Goal: Communication & Community: Answer question/provide support

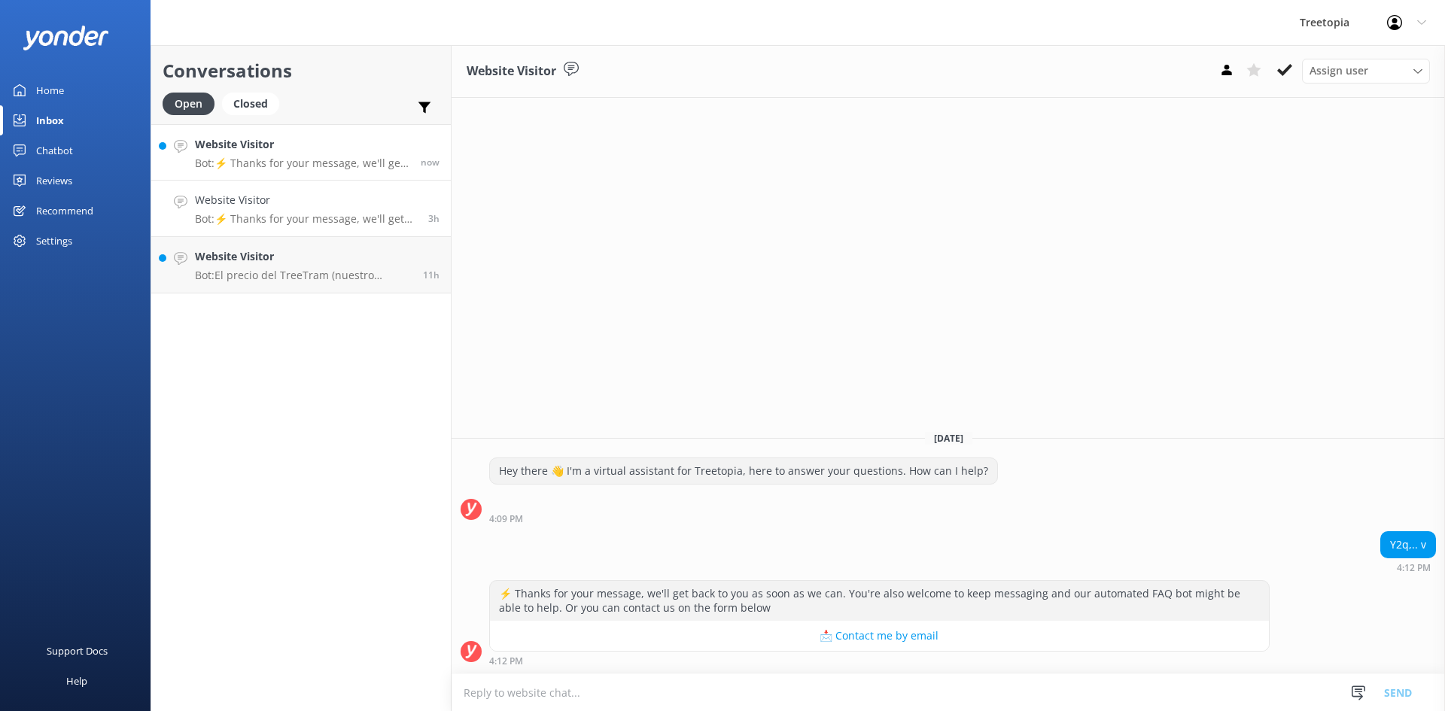
click at [338, 158] on p "Bot: ⚡ Thanks for your message, we'll get back to you as soon as we can. You're…" at bounding box center [302, 164] width 214 height 14
click at [373, 163] on p "Bot: ⚡ Thanks for your message, we'll get back to you as soon as we can. You're…" at bounding box center [302, 164] width 214 height 14
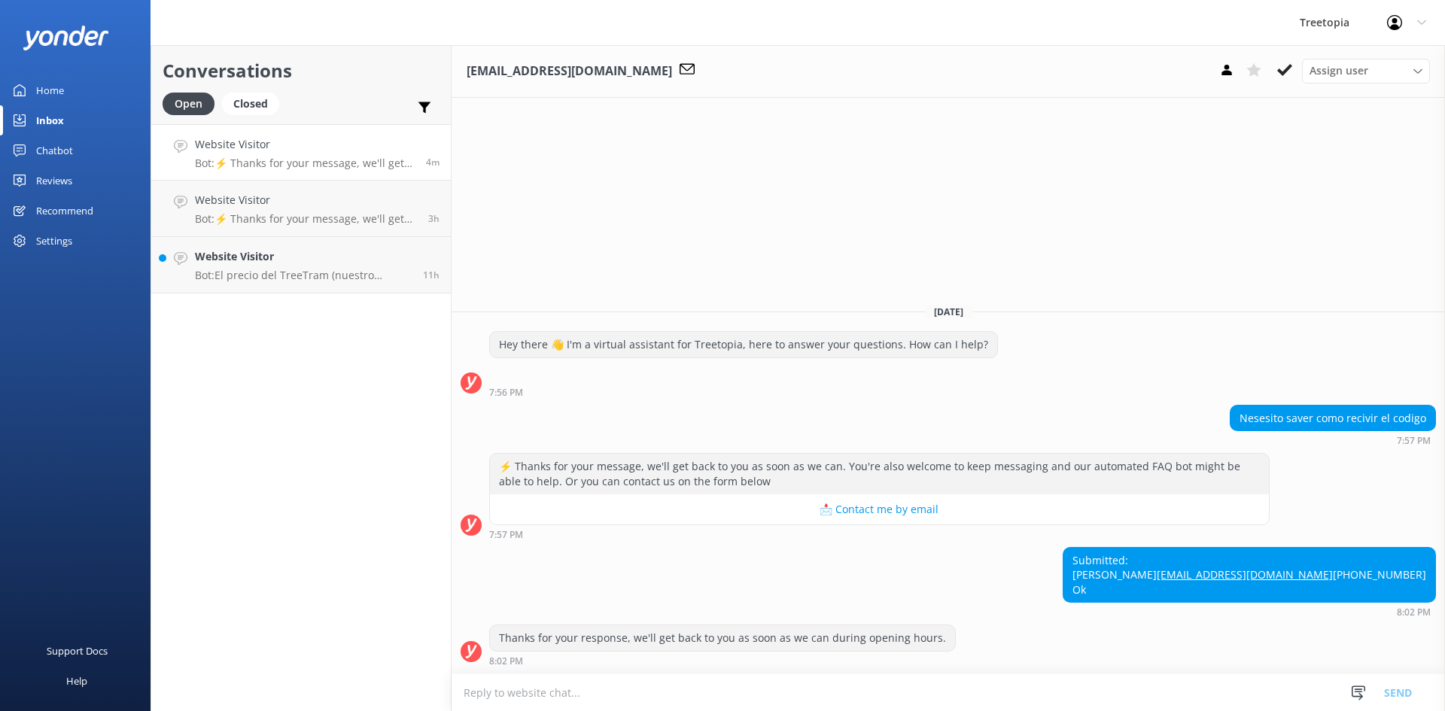
click at [566, 704] on textarea at bounding box center [948, 692] width 993 height 37
